Goal: Entertainment & Leisure: Browse casually

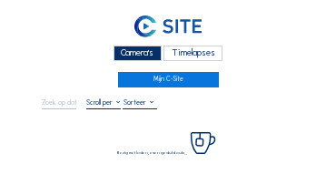
click at [132, 47] on div "Camera's" at bounding box center [138, 52] width 48 height 15
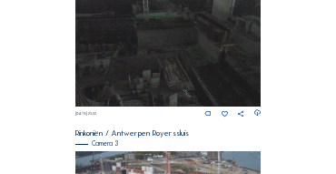
scroll to position [604, 0]
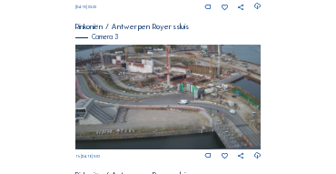
click at [116, 74] on img at bounding box center [168, 97] width 186 height 104
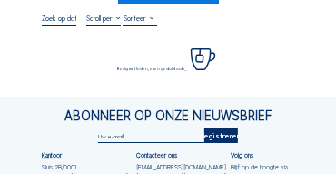
scroll to position [91, 0]
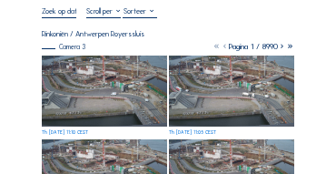
click at [85, 67] on img at bounding box center [104, 90] width 125 height 71
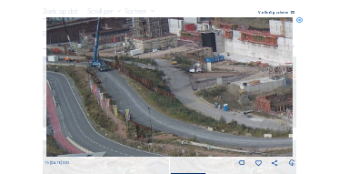
drag, startPoint x: 90, startPoint y: 62, endPoint x: 135, endPoint y: 66, distance: 45.7
click at [135, 66] on img at bounding box center [169, 86] width 247 height 139
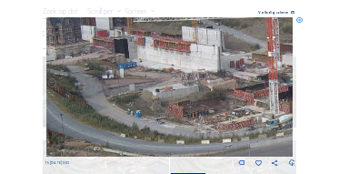
drag, startPoint x: 194, startPoint y: 59, endPoint x: 104, endPoint y: 63, distance: 90.9
click at [104, 63] on img at bounding box center [169, 86] width 247 height 139
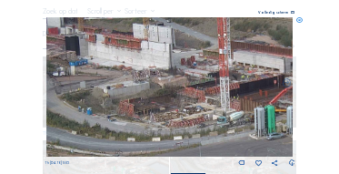
click at [87, 67] on img at bounding box center [169, 86] width 247 height 139
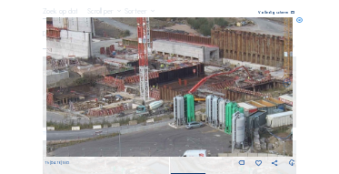
drag, startPoint x: 181, startPoint y: 76, endPoint x: 120, endPoint y: 67, distance: 61.6
click at [120, 67] on img at bounding box center [169, 86] width 247 height 139
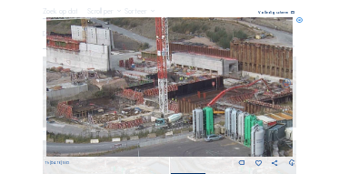
drag, startPoint x: 101, startPoint y: 54, endPoint x: 157, endPoint y: 77, distance: 61.1
click at [157, 77] on img at bounding box center [169, 86] width 247 height 139
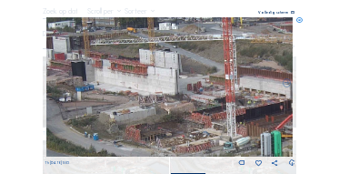
drag, startPoint x: 124, startPoint y: 71, endPoint x: 132, endPoint y: 76, distance: 9.8
click at [153, 82] on img at bounding box center [169, 86] width 247 height 139
drag, startPoint x: 143, startPoint y: 71, endPoint x: 168, endPoint y: 67, distance: 25.7
click at [168, 67] on img at bounding box center [169, 86] width 247 height 139
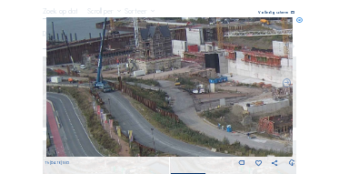
drag, startPoint x: 90, startPoint y: 84, endPoint x: 187, endPoint y: 84, distance: 97.2
click at [187, 84] on img at bounding box center [169, 86] width 247 height 139
click at [303, 23] on icon at bounding box center [299, 20] width 6 height 6
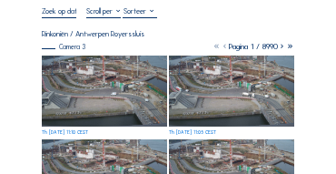
scroll to position [18, 0]
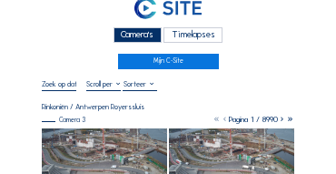
click at [116, 36] on div "Camera's" at bounding box center [138, 34] width 48 height 15
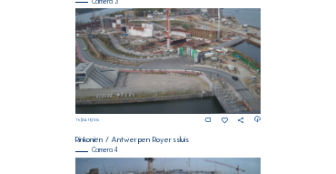
scroll to position [580, 0]
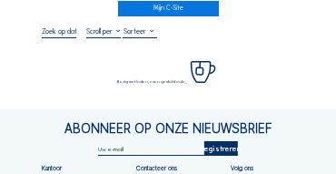
scroll to position [73, 0]
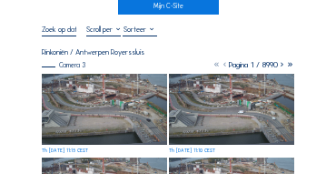
click at [90, 80] on img at bounding box center [104, 109] width 125 height 71
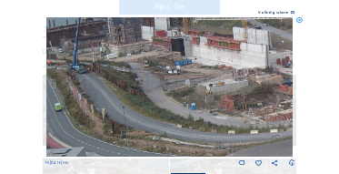
drag, startPoint x: 74, startPoint y: 60, endPoint x: 79, endPoint y: 75, distance: 15.5
click at [79, 75] on img at bounding box center [169, 86] width 247 height 139
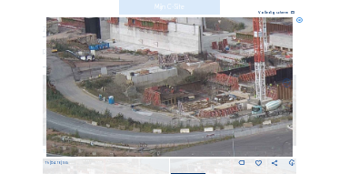
drag, startPoint x: 229, startPoint y: 88, endPoint x: 129, endPoint y: 75, distance: 100.9
click at [129, 75] on img at bounding box center [169, 86] width 247 height 139
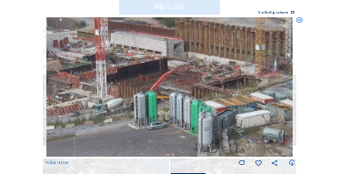
drag, startPoint x: 216, startPoint y: 87, endPoint x: 57, endPoint y: 85, distance: 159.0
click at [57, 85] on div "Th 02 Oct 2025 11:15" at bounding box center [170, 92] width 251 height 150
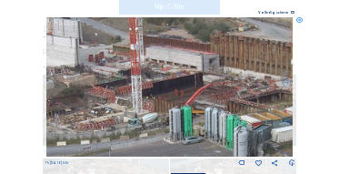
drag, startPoint x: 87, startPoint y: 85, endPoint x: 118, endPoint y: 100, distance: 34.1
click at [121, 100] on img at bounding box center [169, 86] width 247 height 139
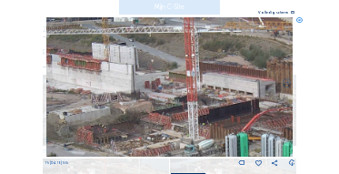
drag, startPoint x: 124, startPoint y: 94, endPoint x: 173, endPoint y: 113, distance: 51.8
click at [173, 113] on img at bounding box center [169, 86] width 247 height 139
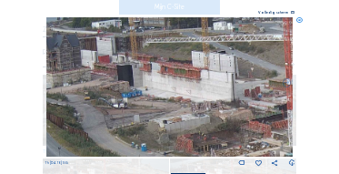
drag, startPoint x: 119, startPoint y: 108, endPoint x: 219, endPoint y: 116, distance: 100.3
click at [219, 116] on img at bounding box center [169, 86] width 247 height 139
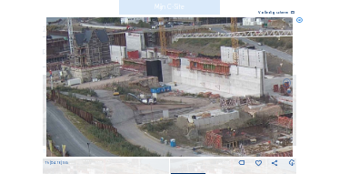
drag, startPoint x: 145, startPoint y: 118, endPoint x: 206, endPoint y: 114, distance: 61.0
click at [206, 114] on img at bounding box center [169, 86] width 247 height 139
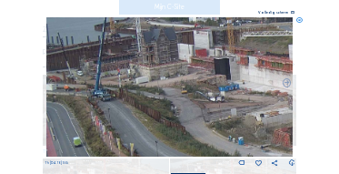
drag, startPoint x: 184, startPoint y: 110, endPoint x: 215, endPoint y: 110, distance: 31.8
click at [215, 110] on img at bounding box center [169, 86] width 247 height 139
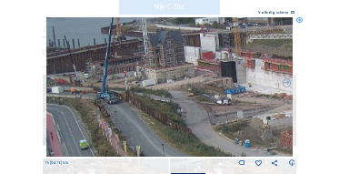
drag, startPoint x: 151, startPoint y: 115, endPoint x: 246, endPoint y: 118, distance: 95.4
click at [246, 118] on img at bounding box center [169, 86] width 247 height 139
click at [302, 22] on icon at bounding box center [299, 20] width 6 height 6
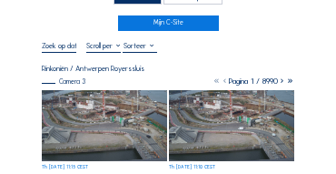
scroll to position [36, 0]
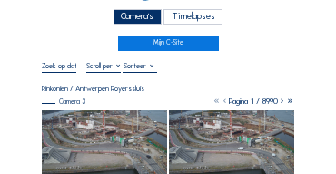
click at [120, 19] on div "Camera's" at bounding box center [138, 16] width 48 height 15
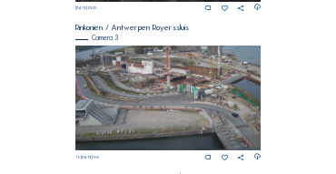
scroll to position [604, 0]
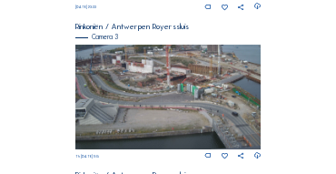
click at [100, 77] on img at bounding box center [168, 97] width 186 height 104
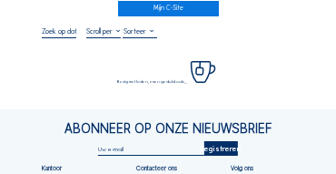
scroll to position [73, 0]
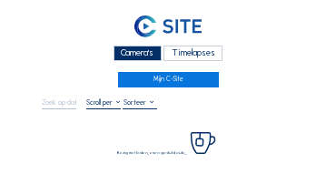
scroll to position [55, 0]
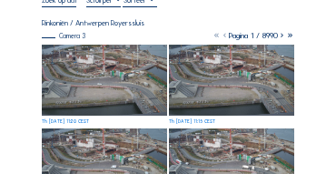
scroll to position [109, 0]
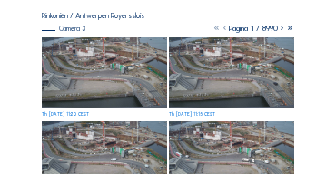
click at [95, 73] on img at bounding box center [104, 72] width 125 height 71
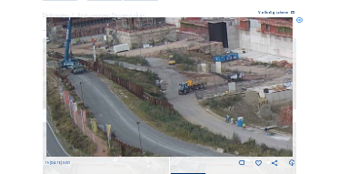
drag, startPoint x: 72, startPoint y: 54, endPoint x: 142, endPoint y: 61, distance: 70.3
click at [84, 53] on img at bounding box center [169, 86] width 247 height 139
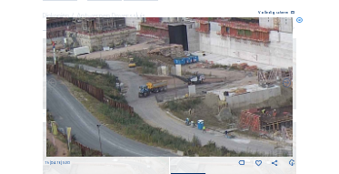
drag, startPoint x: 195, startPoint y: 68, endPoint x: 154, endPoint y: 70, distance: 41.8
click at [154, 71] on img at bounding box center [169, 86] width 247 height 139
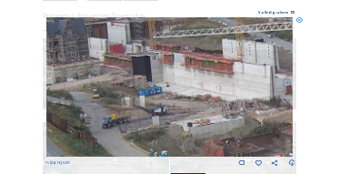
drag, startPoint x: 173, startPoint y: 58, endPoint x: 134, endPoint y: 93, distance: 51.5
click at [135, 94] on img at bounding box center [169, 86] width 247 height 139
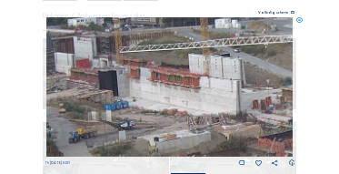
drag, startPoint x: 172, startPoint y: 73, endPoint x: 145, endPoint y: 78, distance: 26.9
click at [140, 83] on img at bounding box center [169, 86] width 247 height 139
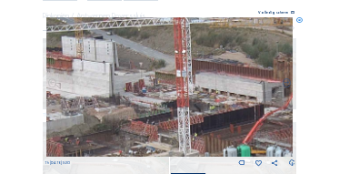
drag, startPoint x: 268, startPoint y: 90, endPoint x: 150, endPoint y: 74, distance: 119.2
click at [150, 74] on img at bounding box center [169, 86] width 247 height 139
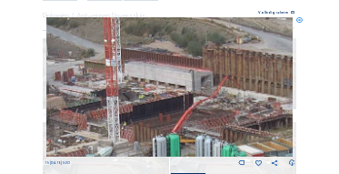
drag, startPoint x: 204, startPoint y: 86, endPoint x: 139, endPoint y: 77, distance: 66.0
click at [139, 77] on img at bounding box center [169, 86] width 247 height 139
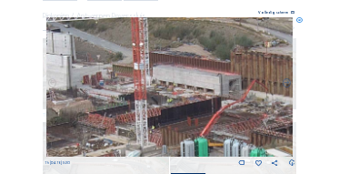
drag, startPoint x: 124, startPoint y: 79, endPoint x: 193, endPoint y: 86, distance: 69.4
click at [193, 86] on img at bounding box center [169, 86] width 247 height 139
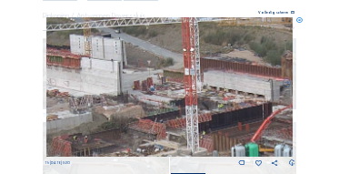
drag, startPoint x: 134, startPoint y: 79, endPoint x: 182, endPoint y: 81, distance: 47.3
click at [182, 81] on img at bounding box center [169, 86] width 247 height 139
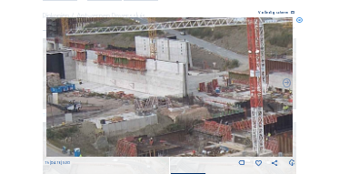
drag, startPoint x: 124, startPoint y: 80, endPoint x: 142, endPoint y: 80, distance: 18.2
click at [142, 80] on img at bounding box center [169, 86] width 247 height 139
click at [298, 21] on icon at bounding box center [299, 20] width 6 height 6
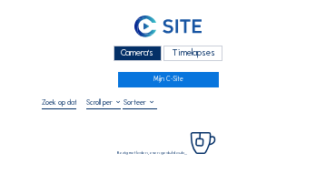
click at [149, 60] on div "Camera's" at bounding box center [138, 52] width 48 height 15
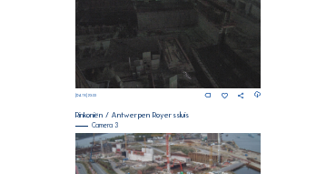
scroll to position [622, 0]
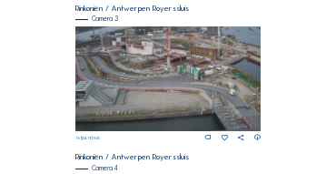
click at [137, 59] on img at bounding box center [168, 78] width 186 height 104
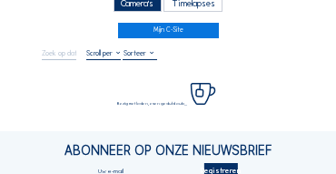
scroll to position [55, 0]
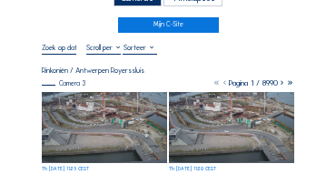
click at [90, 102] on img at bounding box center [104, 127] width 125 height 71
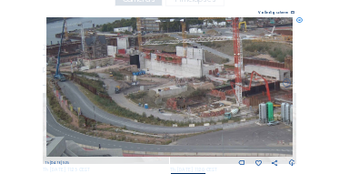
drag, startPoint x: 123, startPoint y: 81, endPoint x: 123, endPoint y: 93, distance: 11.8
click at [123, 93] on img at bounding box center [169, 86] width 247 height 139
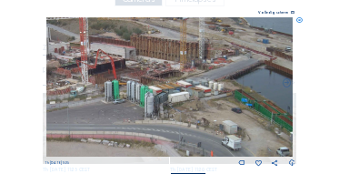
drag, startPoint x: 194, startPoint y: 95, endPoint x: 39, endPoint y: 74, distance: 156.0
click at [39, 74] on div "Scroll om door de tijd te reizen | Druk op de 'Alt'-knop + scroll om te Zoomen …" at bounding box center [169, 87] width 339 height 174
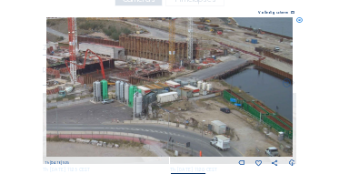
drag, startPoint x: 173, startPoint y: 94, endPoint x: 117, endPoint y: 94, distance: 55.4
click at [117, 94] on img at bounding box center [169, 86] width 247 height 139
click at [299, 18] on icon at bounding box center [299, 20] width 6 height 6
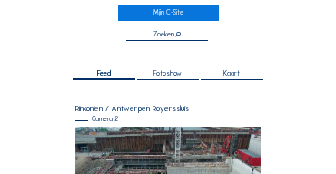
scroll to position [55, 0]
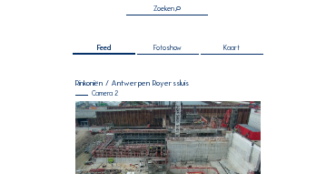
scroll to position [164, 0]
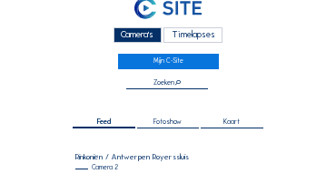
click at [133, 35] on div "Camera's" at bounding box center [138, 34] width 48 height 15
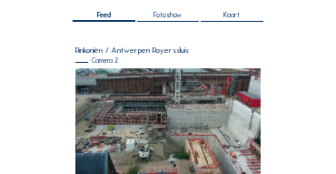
scroll to position [127, 0]
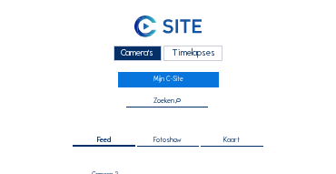
click at [142, 57] on div "Camera's" at bounding box center [138, 52] width 48 height 15
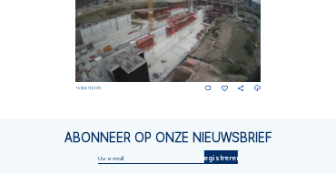
scroll to position [822, 0]
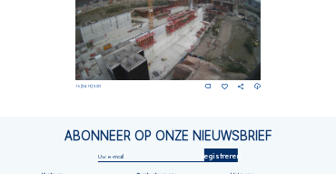
click at [235, 14] on img at bounding box center [168, 27] width 186 height 104
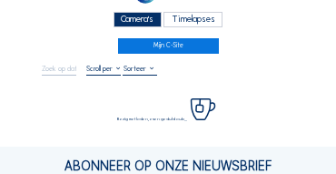
scroll to position [91, 0]
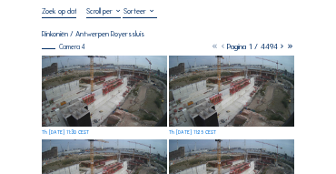
click at [94, 65] on img at bounding box center [104, 90] width 125 height 71
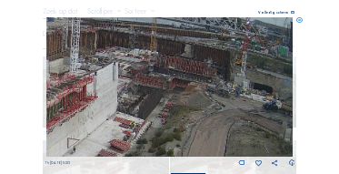
drag, startPoint x: 232, startPoint y: 68, endPoint x: 124, endPoint y: 85, distance: 108.6
click at [124, 85] on img at bounding box center [169, 86] width 247 height 139
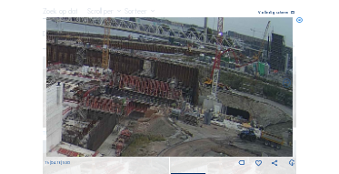
drag, startPoint x: 147, startPoint y: 84, endPoint x: 104, endPoint y: 107, distance: 49.6
click at [104, 107] on img at bounding box center [169, 86] width 247 height 139
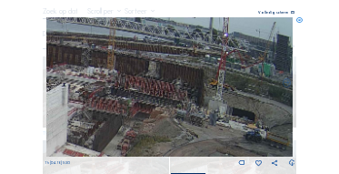
drag, startPoint x: 94, startPoint y: 104, endPoint x: 201, endPoint y: 103, distance: 107.2
click at [201, 103] on img at bounding box center [169, 86] width 247 height 139
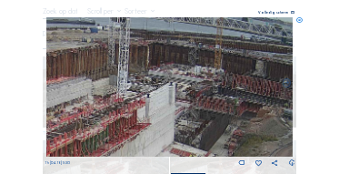
drag, startPoint x: 129, startPoint y: 104, endPoint x: 144, endPoint y: 85, distance: 24.7
click at [144, 85] on img at bounding box center [169, 86] width 247 height 139
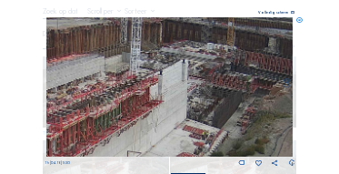
click at [180, 111] on img at bounding box center [169, 86] width 247 height 139
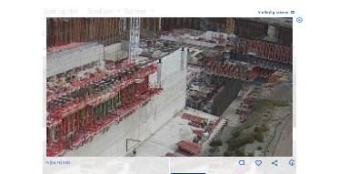
drag, startPoint x: 154, startPoint y: 59, endPoint x: 159, endPoint y: 41, distance: 18.7
click at [163, 34] on img at bounding box center [169, 86] width 247 height 139
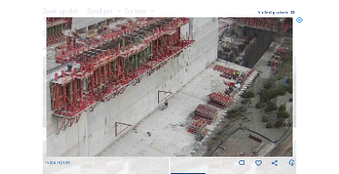
click at [160, 59] on img at bounding box center [169, 86] width 247 height 139
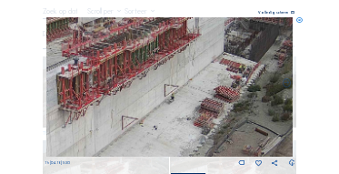
drag, startPoint x: 144, startPoint y: 85, endPoint x: 168, endPoint y: 65, distance: 32.2
click at [171, 62] on img at bounding box center [169, 86] width 247 height 139
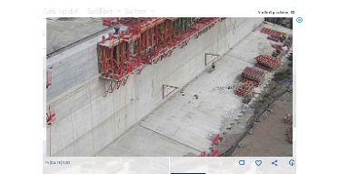
drag, startPoint x: 123, startPoint y: 85, endPoint x: 135, endPoint y: 70, distance: 20.0
click at [142, 78] on img at bounding box center [169, 86] width 247 height 139
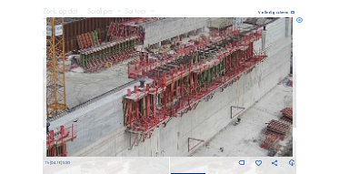
drag, startPoint x: 144, startPoint y: 95, endPoint x: 154, endPoint y: 120, distance: 26.8
click at [154, 120] on img at bounding box center [169, 86] width 247 height 139
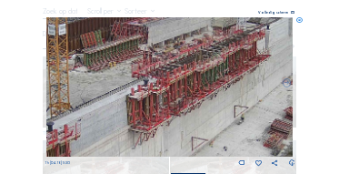
drag, startPoint x: 124, startPoint y: 120, endPoint x: 152, endPoint y: 127, distance: 28.2
click at [194, 100] on img at bounding box center [169, 86] width 247 height 139
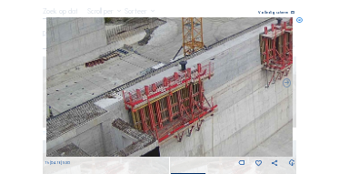
drag, startPoint x: 190, startPoint y: 104, endPoint x: 198, endPoint y: 99, distance: 9.4
click at [198, 99] on img at bounding box center [169, 86] width 247 height 139
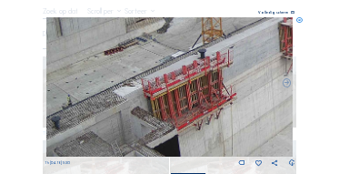
drag, startPoint x: 174, startPoint y: 109, endPoint x: 193, endPoint y: 103, distance: 20.1
click at [217, 90] on img at bounding box center [169, 86] width 247 height 139
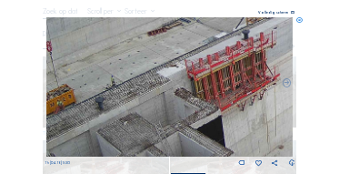
drag, startPoint x: 145, startPoint y: 119, endPoint x: 211, endPoint y: 84, distance: 74.4
click at [211, 84] on img at bounding box center [169, 86] width 247 height 139
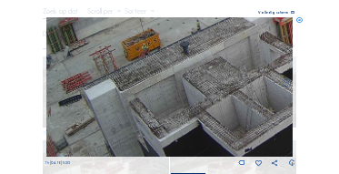
drag, startPoint x: 184, startPoint y: 94, endPoint x: 203, endPoint y: 111, distance: 25.7
click at [232, 64] on img at bounding box center [169, 86] width 247 height 139
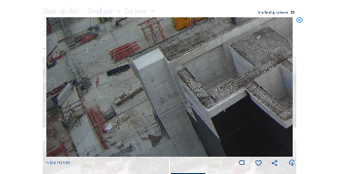
drag, startPoint x: 209, startPoint y: 88, endPoint x: 222, endPoint y: 69, distance: 22.9
click at [221, 70] on img at bounding box center [169, 86] width 247 height 139
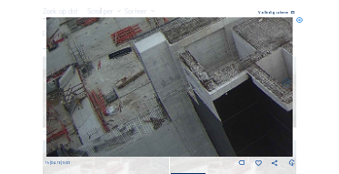
drag, startPoint x: 192, startPoint y: 123, endPoint x: 194, endPoint y: 103, distance: 20.1
click at [194, 103] on img at bounding box center [169, 86] width 247 height 139
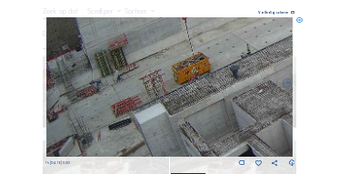
drag, startPoint x: 240, startPoint y: 155, endPoint x: 209, endPoint y: 137, distance: 35.8
click at [237, 155] on img at bounding box center [169, 86] width 247 height 139
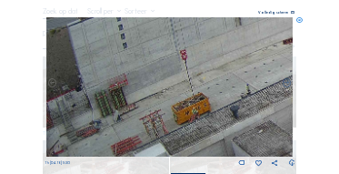
click at [216, 153] on img at bounding box center [169, 86] width 247 height 139
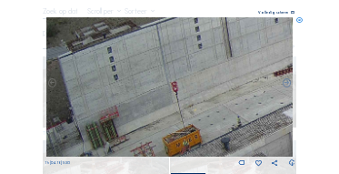
drag, startPoint x: 226, startPoint y: 123, endPoint x: 221, endPoint y: 140, distance: 18.1
click at [221, 140] on img at bounding box center [169, 86] width 247 height 139
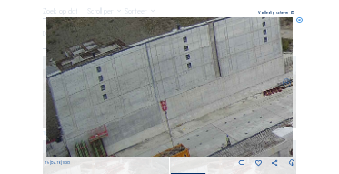
drag, startPoint x: 220, startPoint y: 119, endPoint x: 212, endPoint y: 137, distance: 19.9
click at [212, 137] on img at bounding box center [169, 86] width 247 height 139
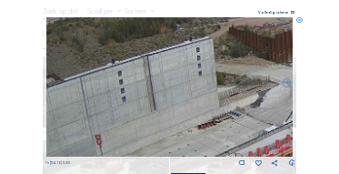
drag, startPoint x: 182, startPoint y: 93, endPoint x: 204, endPoint y: 95, distance: 22.0
click at [167, 94] on img at bounding box center [169, 86] width 247 height 139
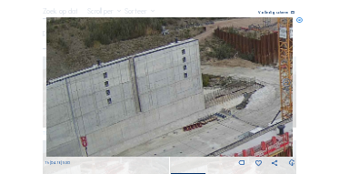
drag, startPoint x: 234, startPoint y: 100, endPoint x: 181, endPoint y: 121, distance: 57.5
click at [181, 121] on img at bounding box center [169, 86] width 247 height 139
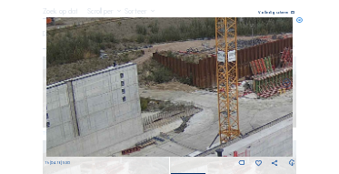
drag, startPoint x: 199, startPoint y: 124, endPoint x: 152, endPoint y: 127, distance: 47.4
click at [152, 127] on img at bounding box center [169, 86] width 247 height 139
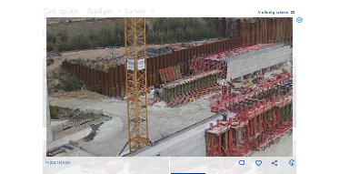
click at [175, 130] on img at bounding box center [169, 86] width 247 height 139
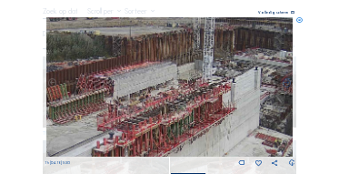
drag, startPoint x: 226, startPoint y: 118, endPoint x: 126, endPoint y: 132, distance: 100.9
click at [126, 132] on img at bounding box center [169, 86] width 247 height 139
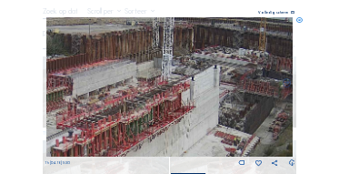
click at [138, 115] on img at bounding box center [169, 86] width 247 height 139
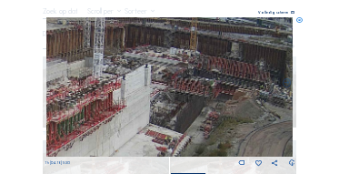
drag, startPoint x: 169, startPoint y: 114, endPoint x: 108, endPoint y: 114, distance: 60.9
click at [108, 114] on img at bounding box center [169, 86] width 247 height 139
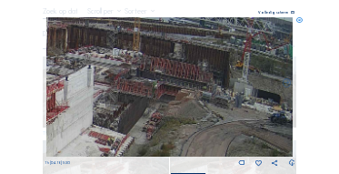
drag, startPoint x: 50, startPoint y: 129, endPoint x: -1, endPoint y: 129, distance: 50.9
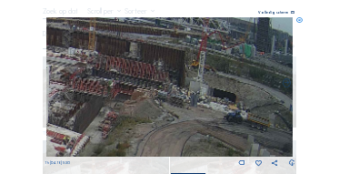
drag, startPoint x: 116, startPoint y: 120, endPoint x: 143, endPoint y: 121, distance: 26.4
click at [152, 120] on img at bounding box center [169, 86] width 247 height 139
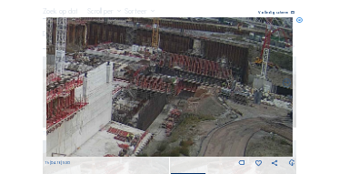
drag, startPoint x: 118, startPoint y: 121, endPoint x: 152, endPoint y: 115, distance: 34.1
click at [164, 118] on img at bounding box center [169, 86] width 247 height 139
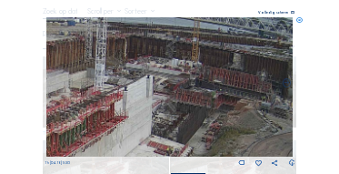
drag, startPoint x: 148, startPoint y: 111, endPoint x: 162, endPoint y: 124, distance: 19.3
click at [162, 124] on img at bounding box center [169, 86] width 247 height 139
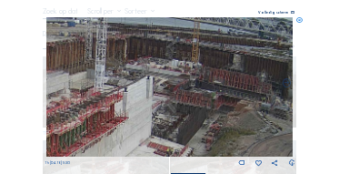
drag, startPoint x: 121, startPoint y: 117, endPoint x: 183, endPoint y: 94, distance: 65.8
click at [183, 94] on img at bounding box center [169, 86] width 247 height 139
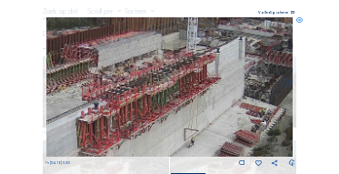
drag, startPoint x: 137, startPoint y: 108, endPoint x: 168, endPoint y: 96, distance: 33.1
click at [168, 96] on img at bounding box center [169, 86] width 247 height 139
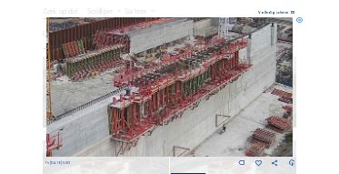
click at [171, 94] on img at bounding box center [169, 86] width 247 height 139
drag, startPoint x: 169, startPoint y: 84, endPoint x: 190, endPoint y: 65, distance: 27.7
click at [190, 65] on img at bounding box center [169, 86] width 247 height 139
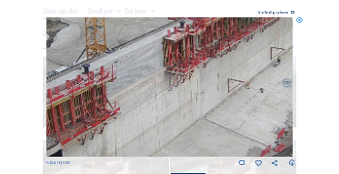
click at [184, 72] on img at bounding box center [169, 86] width 247 height 139
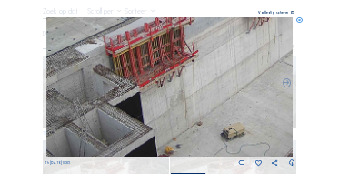
drag, startPoint x: 146, startPoint y: 106, endPoint x: 204, endPoint y: 85, distance: 61.3
click at [204, 85] on img at bounding box center [169, 86] width 247 height 139
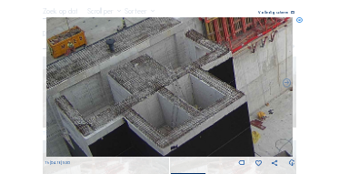
drag, startPoint x: 160, startPoint y: 87, endPoint x: 193, endPoint y: 75, distance: 35.1
click at [194, 74] on img at bounding box center [169, 86] width 247 height 139
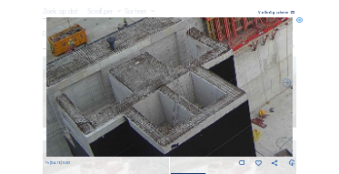
drag, startPoint x: 109, startPoint y: 135, endPoint x: 177, endPoint y: 83, distance: 86.1
click at [177, 83] on img at bounding box center [169, 86] width 247 height 139
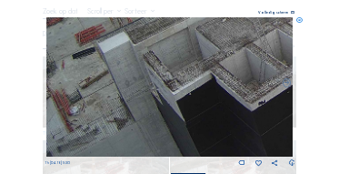
drag, startPoint x: 109, startPoint y: 120, endPoint x: 178, endPoint y: 88, distance: 76.0
click at [184, 83] on img at bounding box center [169, 86] width 247 height 139
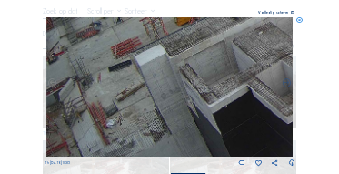
drag, startPoint x: 140, startPoint y: 94, endPoint x: 163, endPoint y: 108, distance: 27.0
click at [174, 124] on img at bounding box center [169, 86] width 247 height 139
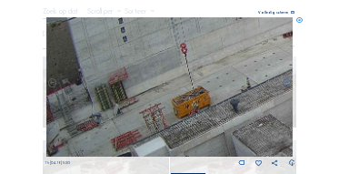
drag, startPoint x: 164, startPoint y: 113, endPoint x: 166, endPoint y: 101, distance: 12.1
click at [198, 163] on div "Th [DATE] 11:30" at bounding box center [170, 92] width 251 height 150
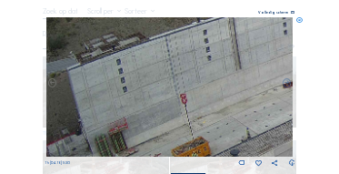
drag, startPoint x: 185, startPoint y: 124, endPoint x: 203, endPoint y: 145, distance: 27.1
click at [203, 145] on img at bounding box center [169, 86] width 247 height 139
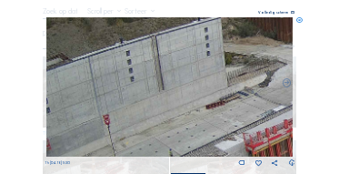
drag, startPoint x: 165, startPoint y: 142, endPoint x: 144, endPoint y: 144, distance: 22.0
click at [143, 144] on img at bounding box center [169, 86] width 247 height 139
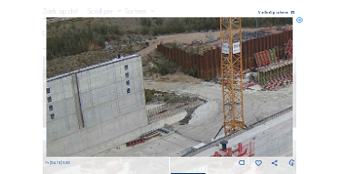
drag, startPoint x: 166, startPoint y: 146, endPoint x: 185, endPoint y: 137, distance: 21.1
click at [170, 144] on img at bounding box center [169, 86] width 247 height 139
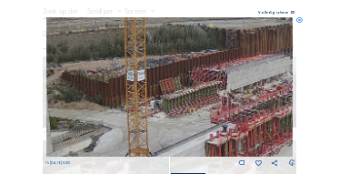
drag, startPoint x: 263, startPoint y: 116, endPoint x: 163, endPoint y: 146, distance: 104.3
click at [163, 146] on img at bounding box center [169, 86] width 247 height 139
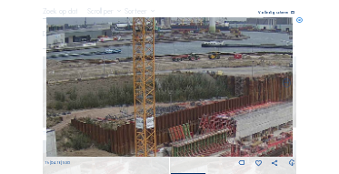
drag, startPoint x: 168, startPoint y: 124, endPoint x: 173, endPoint y: 144, distance: 20.5
click at [173, 144] on img at bounding box center [169, 86] width 247 height 139
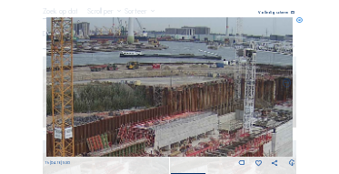
drag, startPoint x: 164, startPoint y: 138, endPoint x: 83, endPoint y: 148, distance: 82.4
click at [83, 148] on img at bounding box center [169, 86] width 247 height 139
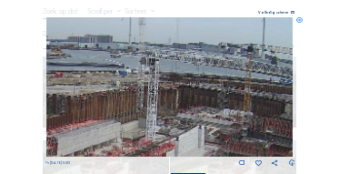
drag, startPoint x: 106, startPoint y: 131, endPoint x: 86, endPoint y: 134, distance: 20.2
click at [86, 134] on img at bounding box center [169, 86] width 247 height 139
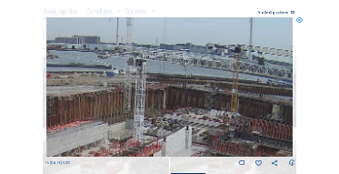
drag, startPoint x: 222, startPoint y: 116, endPoint x: 112, endPoint y: 120, distance: 110.0
click at [112, 120] on img at bounding box center [169, 86] width 247 height 139
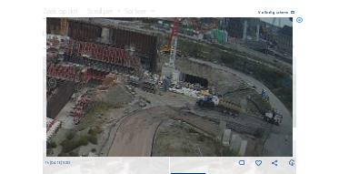
drag, startPoint x: 174, startPoint y: 124, endPoint x: 95, endPoint y: 44, distance: 111.8
click at [95, 44] on img at bounding box center [169, 86] width 247 height 139
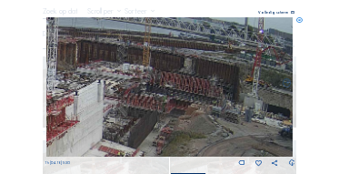
drag, startPoint x: 98, startPoint y: 64, endPoint x: 181, endPoint y: 94, distance: 88.0
click at [181, 94] on img at bounding box center [169, 86] width 247 height 139
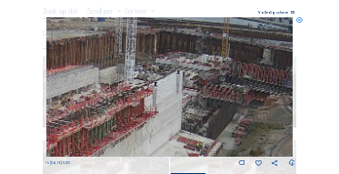
drag, startPoint x: 114, startPoint y: 107, endPoint x: 135, endPoint y: 98, distance: 22.8
click at [193, 98] on img at bounding box center [169, 86] width 247 height 139
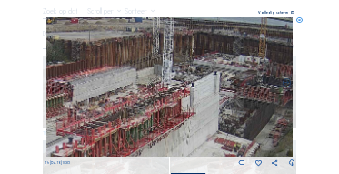
drag, startPoint x: 134, startPoint y: 98, endPoint x: 161, endPoint y: 99, distance: 26.4
click at [161, 99] on img at bounding box center [169, 86] width 247 height 139
click at [302, 20] on icon at bounding box center [299, 20] width 6 height 6
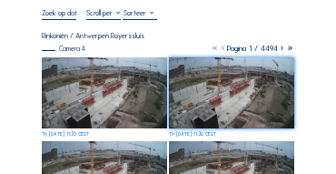
scroll to position [36, 0]
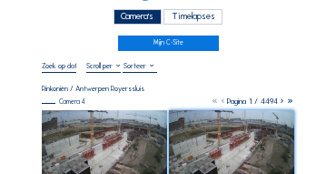
click at [115, 21] on div "Camera's" at bounding box center [138, 16] width 48 height 15
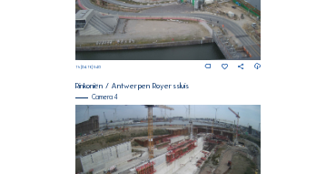
scroll to position [652, 0]
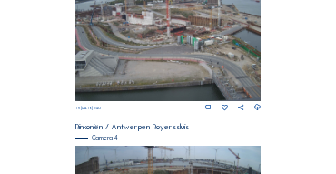
click at [149, 31] on img at bounding box center [168, 48] width 186 height 104
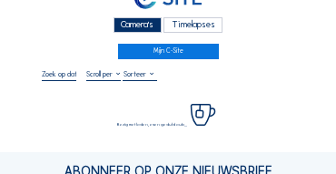
scroll to position [73, 0]
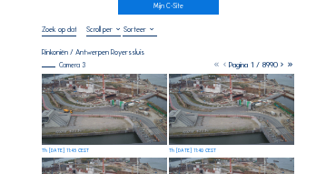
click at [95, 81] on img at bounding box center [104, 109] width 125 height 71
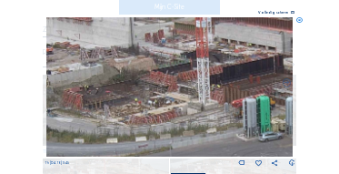
drag, startPoint x: 151, startPoint y: 71, endPoint x: 174, endPoint y: 97, distance: 34.8
click at [116, 102] on img at bounding box center [169, 86] width 247 height 139
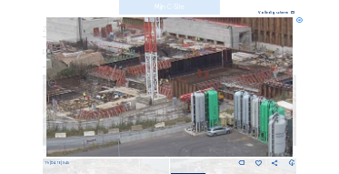
drag, startPoint x: 167, startPoint y: 95, endPoint x: 127, endPoint y: 92, distance: 40.1
click at [127, 92] on img at bounding box center [169, 86] width 247 height 139
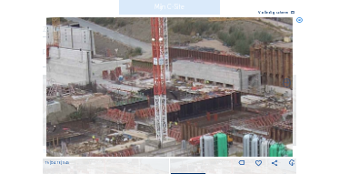
drag, startPoint x: 125, startPoint y: 78, endPoint x: 134, endPoint y: 121, distance: 43.7
click at [134, 121] on img at bounding box center [169, 86] width 247 height 139
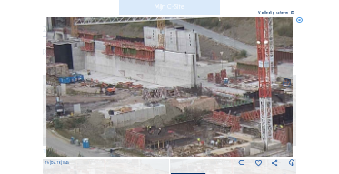
click at [195, 115] on img at bounding box center [169, 86] width 247 height 139
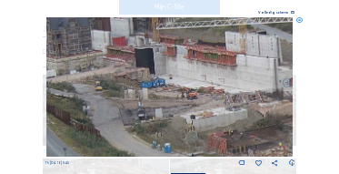
drag, startPoint x: 130, startPoint y: 106, endPoint x: 167, endPoint y: 105, distance: 37.3
click at [214, 112] on img at bounding box center [169, 86] width 247 height 139
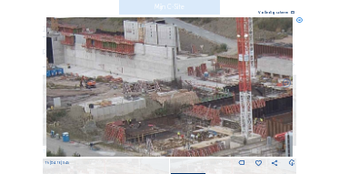
drag, startPoint x: 213, startPoint y: 110, endPoint x: 114, endPoint y: 99, distance: 99.6
click at [114, 99] on img at bounding box center [169, 86] width 247 height 139
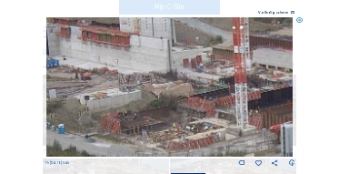
click at [143, 94] on img at bounding box center [169, 86] width 247 height 139
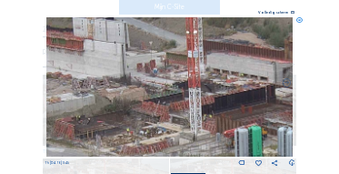
click at [122, 99] on img at bounding box center [169, 86] width 247 height 139
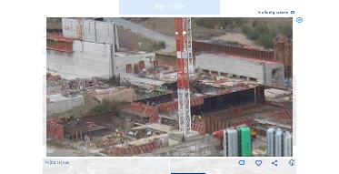
drag, startPoint x: 150, startPoint y: 100, endPoint x: 124, endPoint y: 100, distance: 25.4
click at [124, 100] on img at bounding box center [169, 86] width 247 height 139
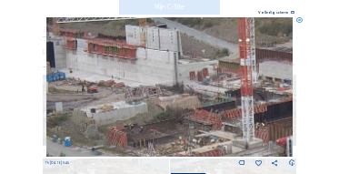
drag, startPoint x: 135, startPoint y: 100, endPoint x: 159, endPoint y: 107, distance: 24.7
click at [186, 107] on img at bounding box center [169, 86] width 247 height 139
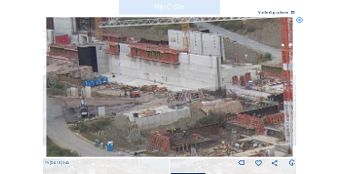
drag, startPoint x: 188, startPoint y: 110, endPoint x: 177, endPoint y: 109, distance: 10.9
click at [187, 110] on img at bounding box center [169, 86] width 247 height 139
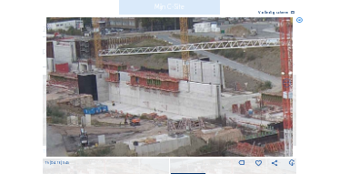
drag, startPoint x: 166, startPoint y: 117, endPoint x: 167, endPoint y: 135, distance: 18.2
click at [167, 135] on img at bounding box center [169, 86] width 247 height 139
click at [301, 20] on icon at bounding box center [299, 20] width 6 height 6
